Goal: Task Accomplishment & Management: Use online tool/utility

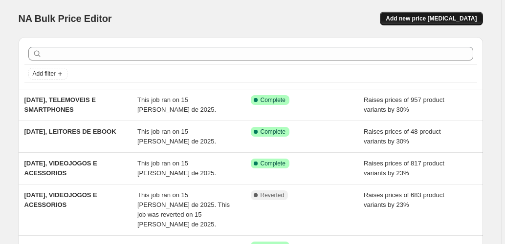
click at [414, 20] on span "Add new price [MEDICAL_DATA]" at bounding box center [431, 19] width 91 height 8
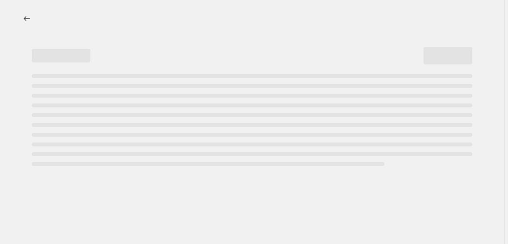
select select "percentage"
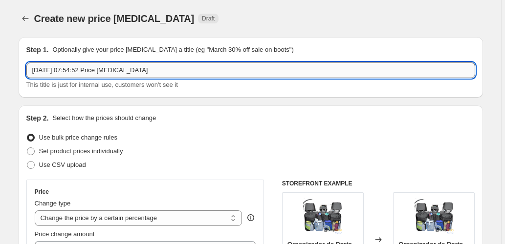
drag, startPoint x: 152, startPoint y: 67, endPoint x: 71, endPoint y: 65, distance: 80.2
click at [71, 65] on input "[DATE] 07:54:52 Price [MEDICAL_DATA]" at bounding box center [250, 71] width 449 height 16
type input "[DATE], PILHAS E CARREGADORES"
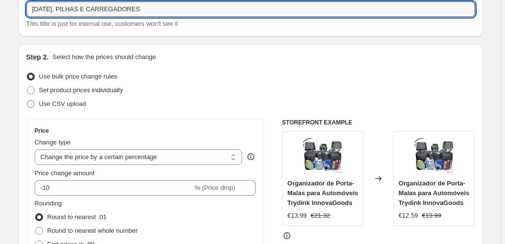
scroll to position [65, 0]
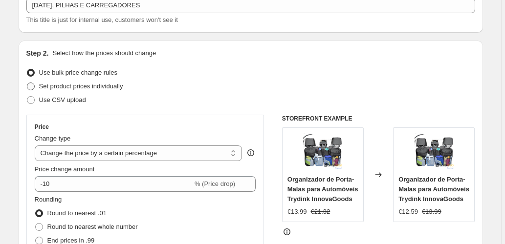
click at [75, 88] on span "Set product prices individually" at bounding box center [81, 86] width 84 height 7
click at [27, 83] on input "Set product prices individually" at bounding box center [27, 83] width 0 height 0
radio input "true"
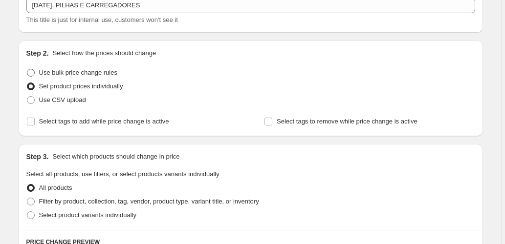
click at [69, 76] on span "Use bulk price change rules" at bounding box center [78, 72] width 78 height 7
click at [27, 69] on input "Use bulk price change rules" at bounding box center [27, 69] width 0 height 0
radio input "true"
select select "percentage"
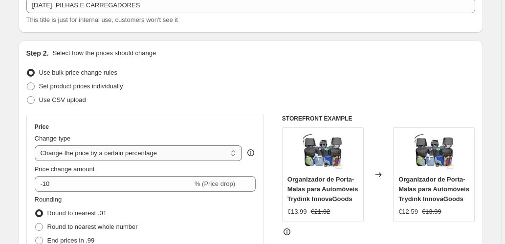
drag, startPoint x: 168, startPoint y: 157, endPoint x: 185, endPoint y: 159, distance: 17.2
click at [168, 157] on select "Change the price to a certain amount Change the price by a certain amount Chang…" at bounding box center [139, 154] width 208 height 16
click at [187, 157] on select "Change the price to a certain amount Change the price by a certain amount Chang…" at bounding box center [139, 154] width 208 height 16
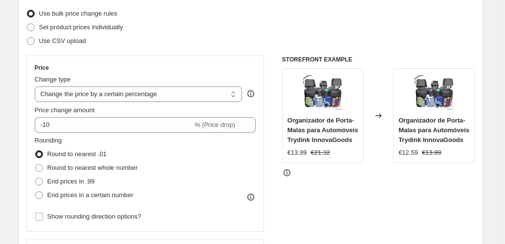
scroll to position [130, 0]
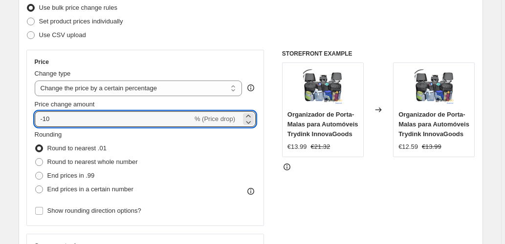
drag, startPoint x: 130, startPoint y: 118, endPoint x: 13, endPoint y: 121, distance: 116.4
type input "20"
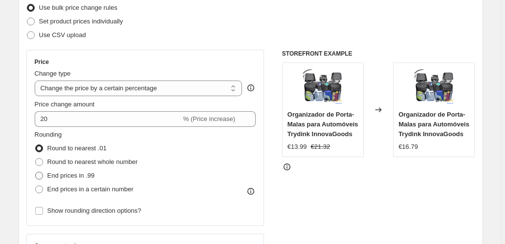
click at [73, 177] on span "End prices in .99" at bounding box center [70, 175] width 47 height 7
click at [36, 173] on input "End prices in .99" at bounding box center [35, 172] width 0 height 0
radio input "true"
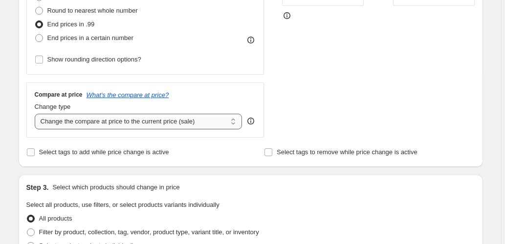
scroll to position [293, 0]
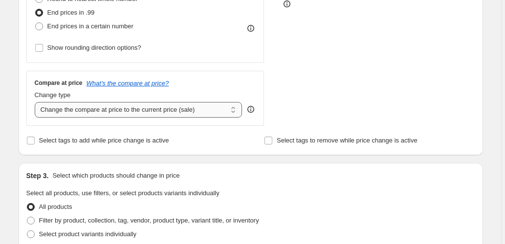
click at [175, 108] on select "Change the compare at price to the current price (sale) Change the compare at p…" at bounding box center [139, 110] width 208 height 16
select select "pp"
click at [36, 102] on select "Change the compare at price to the current price (sale) Change the compare at p…" at bounding box center [139, 110] width 208 height 16
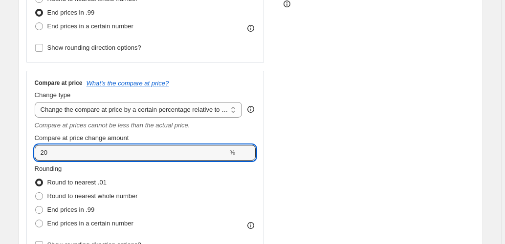
drag, startPoint x: 31, startPoint y: 153, endPoint x: 20, endPoint y: 153, distance: 11.2
click at [21, 153] on div "Step 2. Select how the prices should change Use bulk price change rules Set pro…" at bounding box center [251, 51] width 464 height 478
type input "55"
click at [349, 78] on div "STOREFRONT EXAMPLE Organizador de Porta-Malas para Automóveis Trydink InnovaGoo…" at bounding box center [378, 74] width 193 height 374
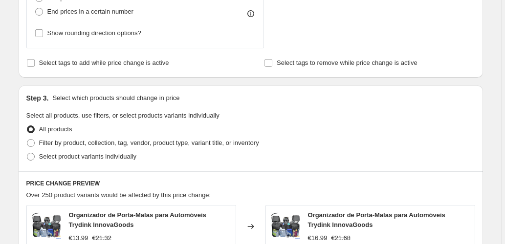
scroll to position [554, 0]
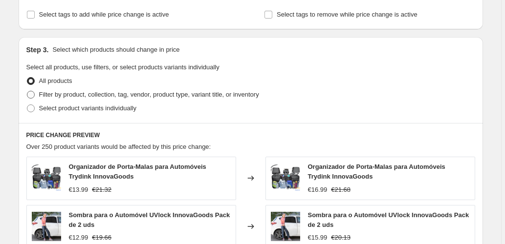
click at [184, 96] on span "Filter by product, collection, tag, vendor, product type, variant title, or inv…" at bounding box center [149, 94] width 220 height 7
click at [27, 91] on input "Filter by product, collection, tag, vendor, product type, variant title, or inv…" at bounding box center [27, 91] width 0 height 0
radio input "true"
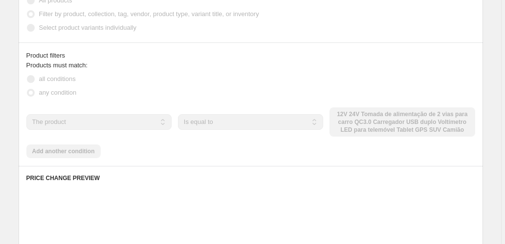
scroll to position [652, 0]
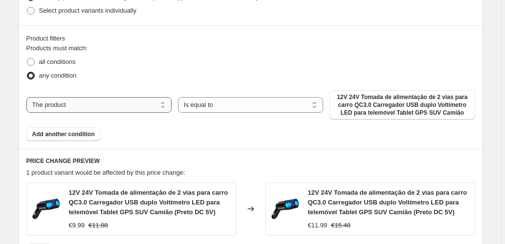
click at [144, 103] on select "The product The product's collection The product's tag The product's vendor The…" at bounding box center [98, 105] width 145 height 16
select select "collection"
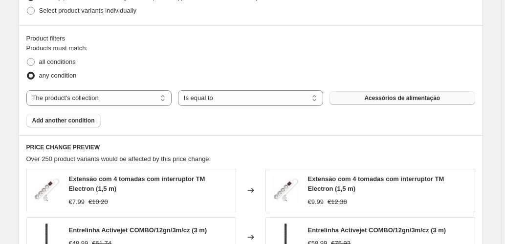
click at [372, 97] on span "Acessórios de alimentação" at bounding box center [402, 98] width 76 height 8
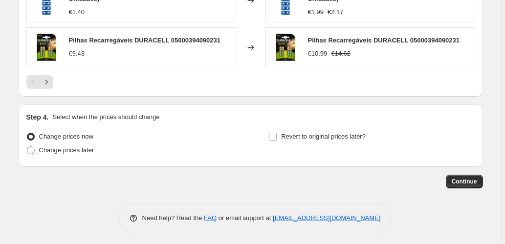
scroll to position [977, 0]
click at [464, 179] on span "Continue" at bounding box center [464, 181] width 25 height 8
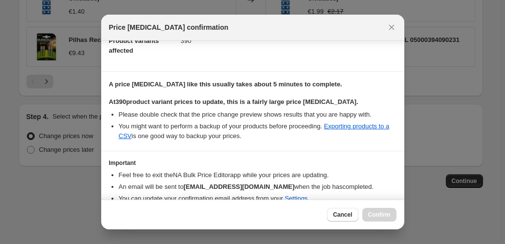
scroll to position [159, 0]
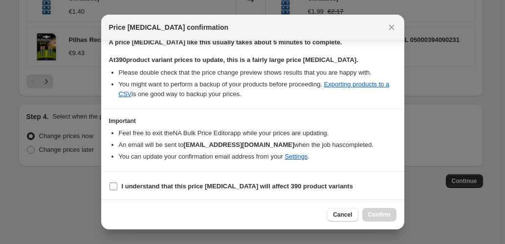
click at [118, 185] on label "I understand that this price [MEDICAL_DATA] will affect 390 product variants" at bounding box center [231, 187] width 244 height 14
click at [117, 185] on input "I understand that this price [MEDICAL_DATA] will affect 390 product variants" at bounding box center [114, 187] width 8 height 8
checkbox input "true"
click at [379, 215] on span "Confirm" at bounding box center [379, 215] width 22 height 8
